Goal: Task Accomplishment & Management: Use online tool/utility

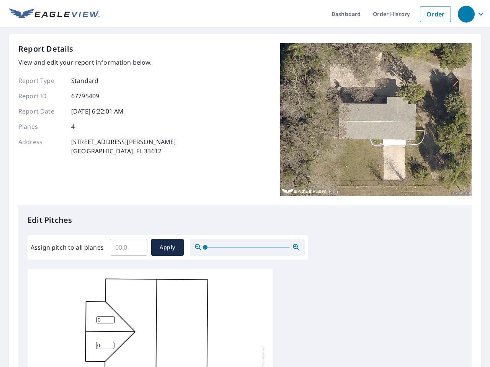
click at [245, 184] on div "Report Details View and edit your report information below. Report Type Standar…" at bounding box center [244, 124] width 453 height 162
click at [466, 14] on div "button" at bounding box center [466, 14] width 17 height 17
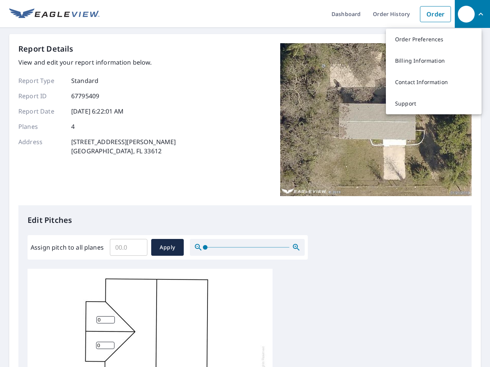
click at [129, 248] on input "Assign pitch to all planes" at bounding box center [129, 247] width 38 height 21
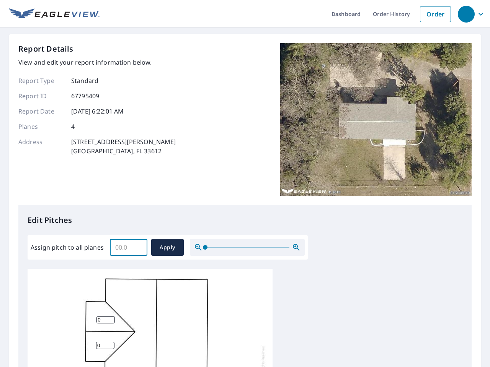
click at [167, 248] on span "Apply" at bounding box center [167, 248] width 20 height 10
click at [296, 248] on icon "button" at bounding box center [296, 247] width 9 height 9
